Goal: Find specific page/section: Find specific page/section

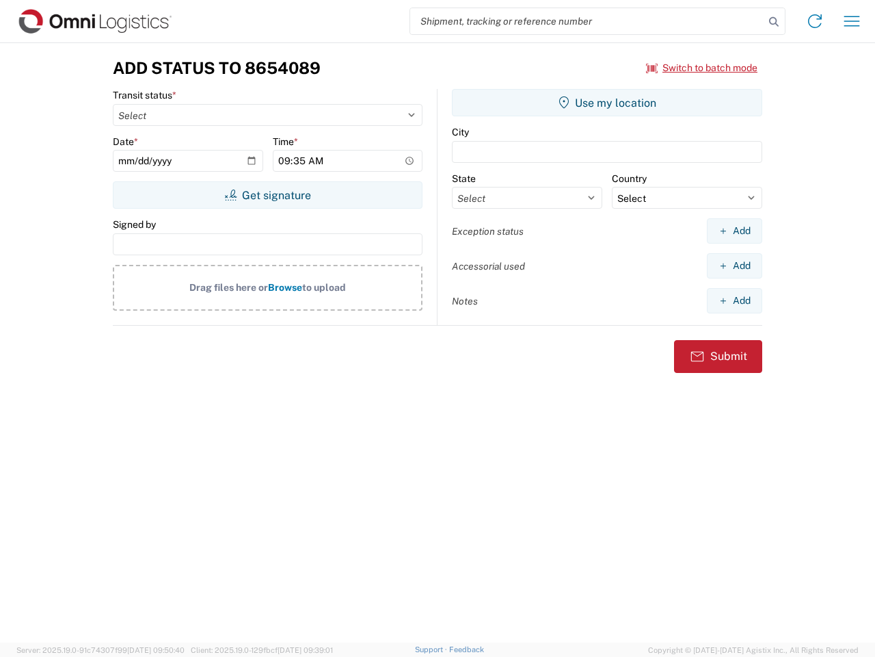
click at [587, 21] on input "search" at bounding box center [587, 21] width 354 height 26
click at [774, 22] on icon at bounding box center [774, 21] width 19 height 19
click at [815, 21] on icon at bounding box center [815, 21] width 22 height 22
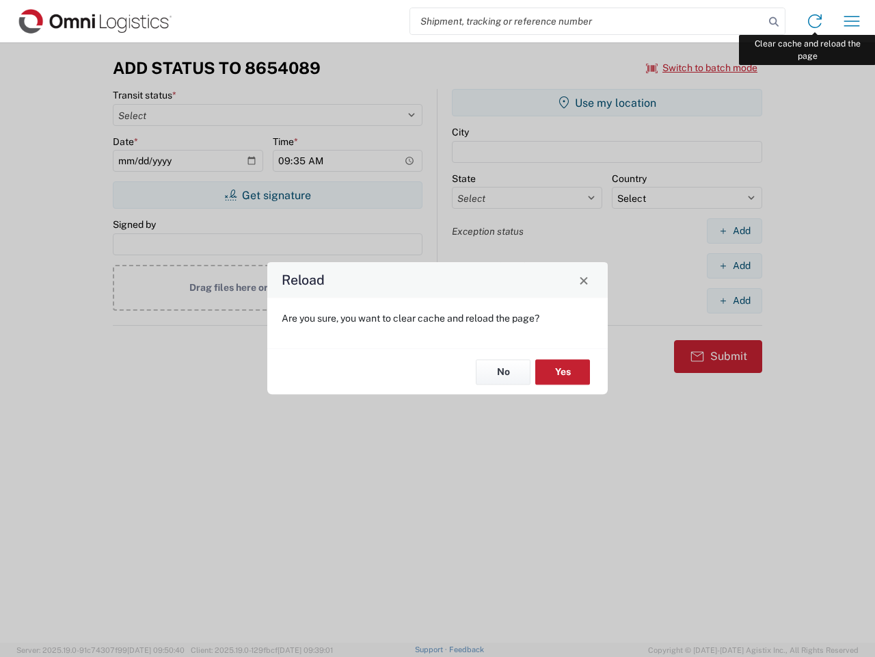
click at [852, 21] on div "Reload Are you sure, you want to clear cache and reload the page? No Yes" at bounding box center [437, 328] width 875 height 657
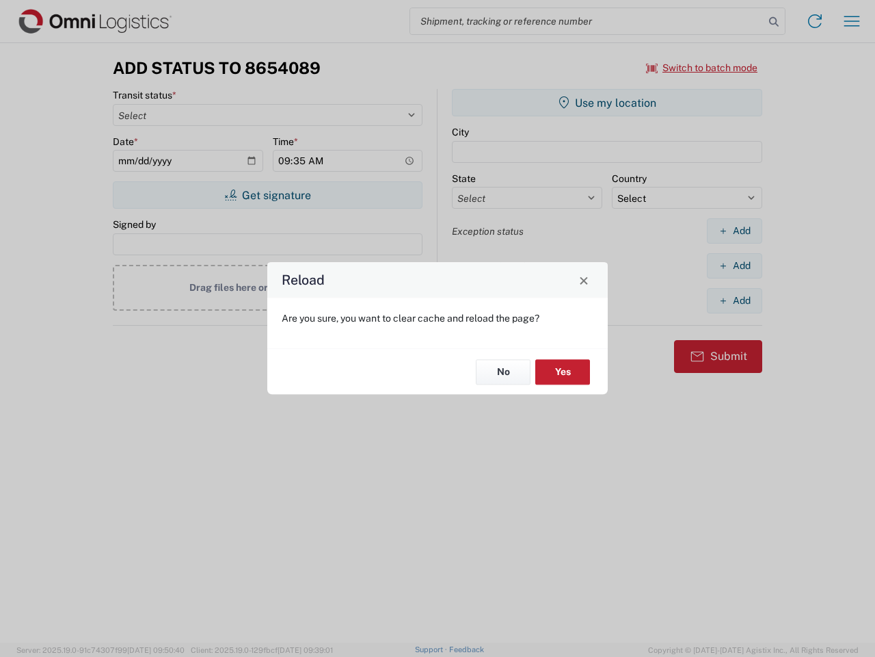
click at [702, 68] on div "Reload Are you sure, you want to clear cache and reload the page? No Yes" at bounding box center [437, 328] width 875 height 657
click at [267, 195] on div "Reload Are you sure, you want to clear cache and reload the page? No Yes" at bounding box center [437, 328] width 875 height 657
click at [607, 103] on div "Reload Are you sure, you want to clear cache and reload the page? No Yes" at bounding box center [437, 328] width 875 height 657
click at [735, 230] on div "Reload Are you sure, you want to clear cache and reload the page? No Yes" at bounding box center [437, 328] width 875 height 657
click at [735, 265] on div "Reload Are you sure, you want to clear cache and reload the page? No Yes" at bounding box center [437, 328] width 875 height 657
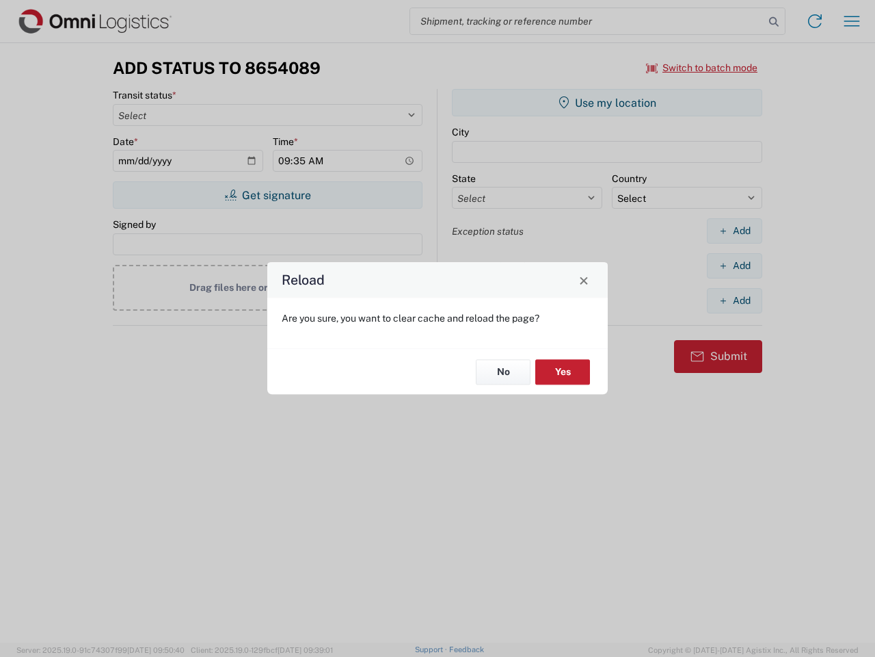
click at [735, 300] on div "Reload Are you sure, you want to clear cache and reload the page? No Yes" at bounding box center [437, 328] width 875 height 657
